Goal: Navigation & Orientation: Find specific page/section

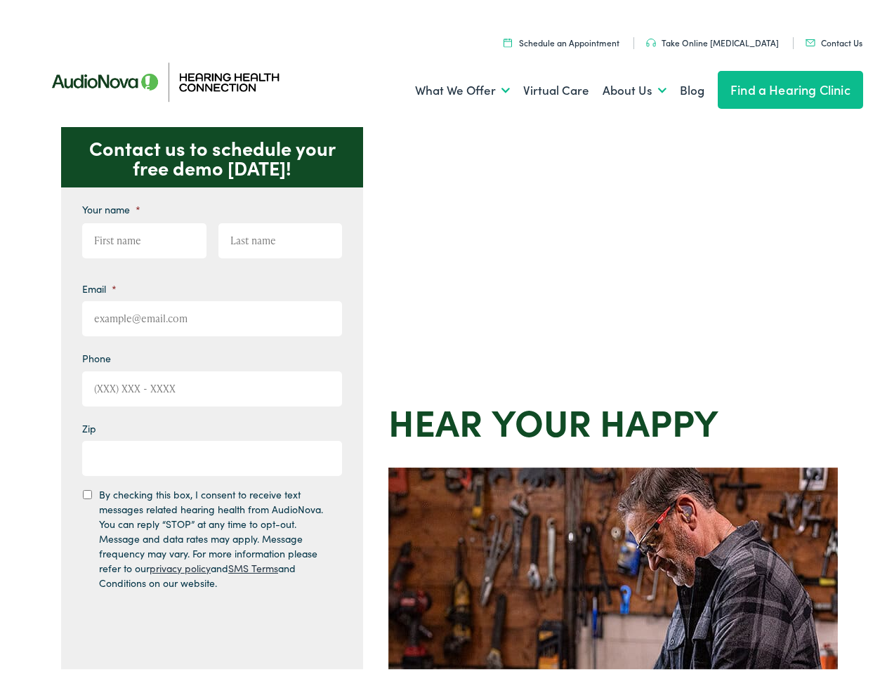
click at [443, 337] on div "Contact us to schedule your free demo today! Give us a call 888-480-2052 Email …" at bounding box center [449, 611] width 899 height 977
click at [450, 86] on link "What We Offer" at bounding box center [462, 86] width 95 height 52
click at [620, 86] on link "About Us" at bounding box center [635, 86] width 64 height 52
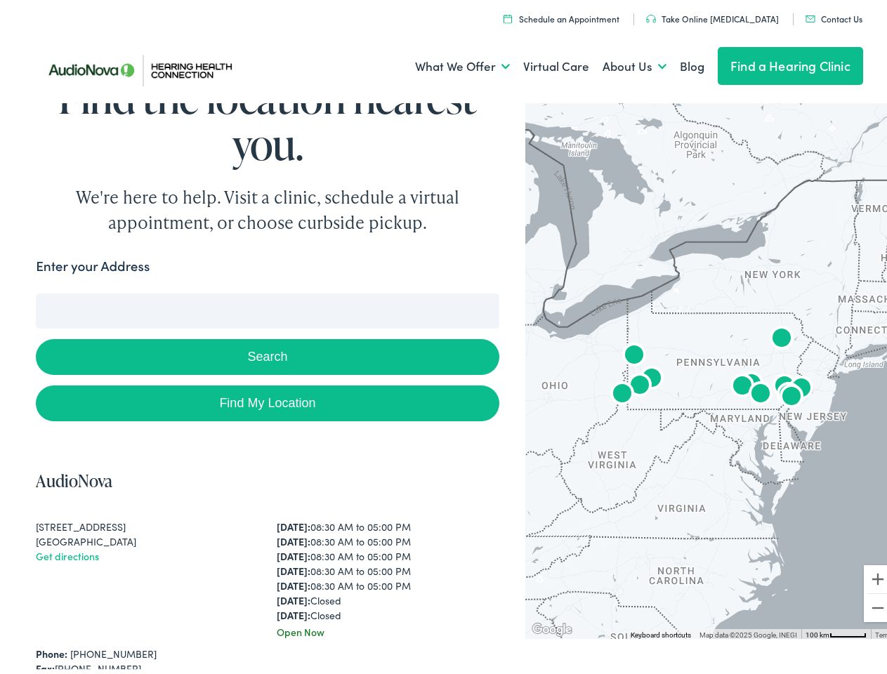
click at [443, 337] on button "Search" at bounding box center [267, 353] width 463 height 36
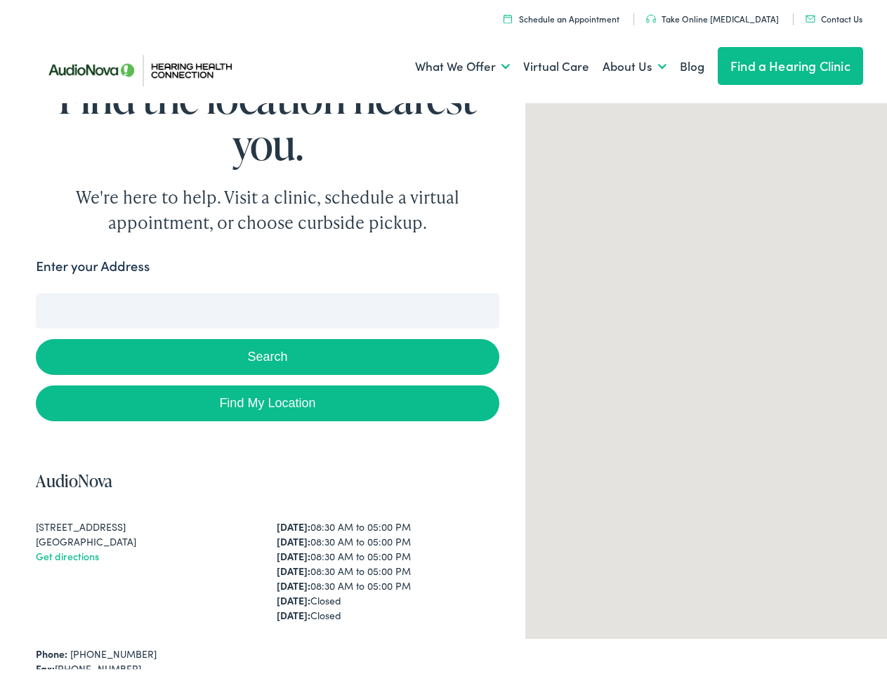
click at [450, 63] on link "What We Offer" at bounding box center [462, 63] width 95 height 52
click at [620, 63] on link "About Us" at bounding box center [635, 63] width 64 height 52
